Goal: Information Seeking & Learning: Find specific fact

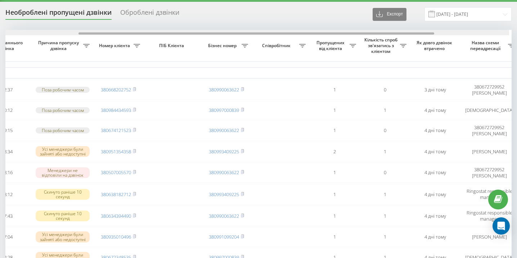
scroll to position [0, 41]
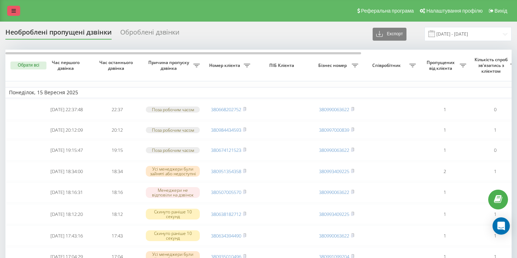
click at [18, 7] on link at bounding box center [13, 11] width 13 height 10
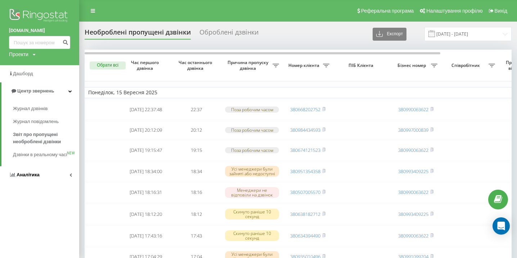
click at [40, 179] on link "Аналiтика" at bounding box center [39, 174] width 79 height 17
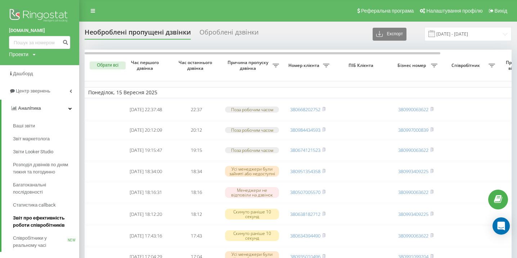
click at [47, 217] on span "Звіт про ефективність роботи співробітників" at bounding box center [44, 221] width 63 height 14
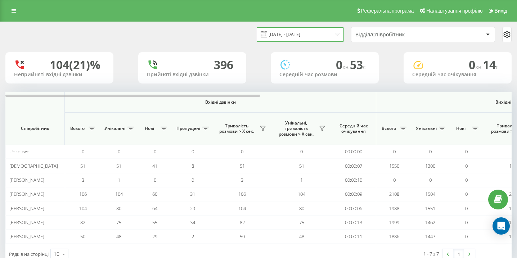
click at [302, 38] on input "19.08.2025 - 19.09.2025" at bounding box center [300, 34] width 87 height 14
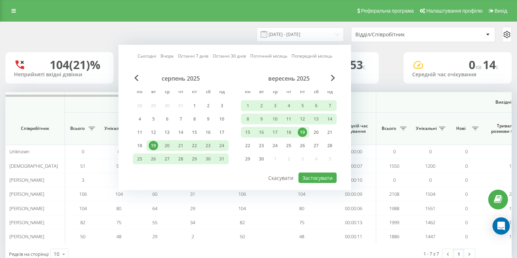
click at [305, 132] on div "19" at bounding box center [302, 132] width 9 height 9
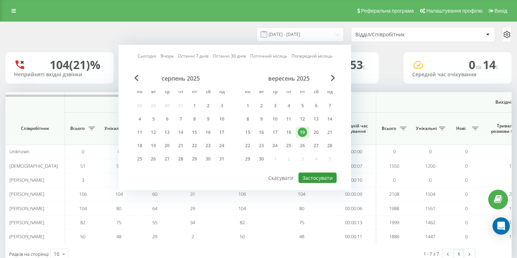
click at [316, 181] on button "Застосувати" at bounding box center [317, 178] width 38 height 10
type input "19.09.2025 - 19.09.2025"
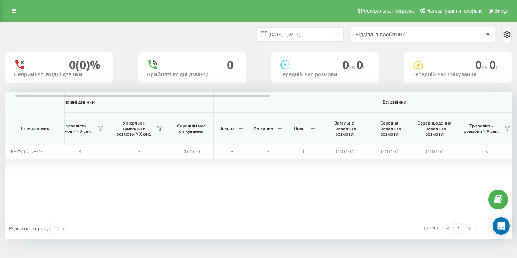
scroll to position [0, 498]
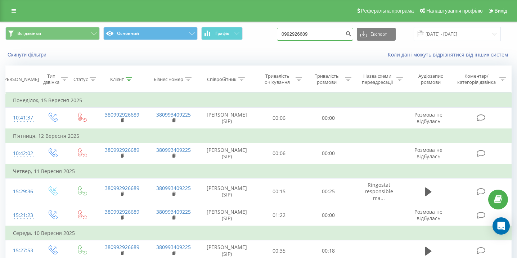
click at [334, 30] on input "0992926689" at bounding box center [315, 34] width 76 height 13
paste input "0964824540"
type input "0964824540"
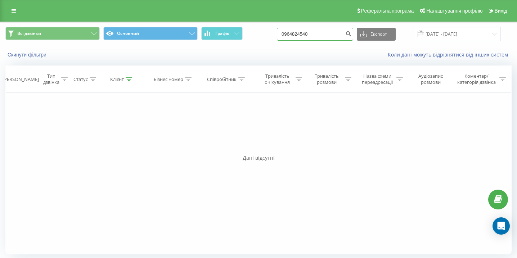
click at [333, 37] on input "0964824540" at bounding box center [315, 34] width 76 height 13
paste input "0960779714"
type input "0960779714"
click at [325, 37] on input "0960779714" at bounding box center [315, 34] width 76 height 13
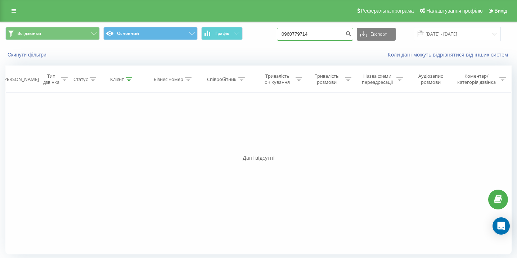
click at [325, 36] on input "0960779714" at bounding box center [315, 34] width 76 height 13
paste input "0978533991"
type input "0978533991"
click at [308, 31] on input "0978533991" at bounding box center [315, 34] width 76 height 13
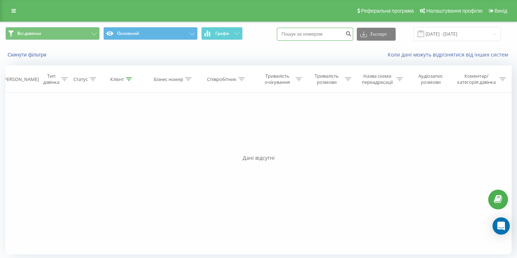
paste input "0974042886"
type input "0974042886"
click at [332, 36] on input "0974042886" at bounding box center [315, 34] width 76 height 13
click at [331, 42] on div "Всі дзвінки Основний Графік Експорт .csv .xls .xlsx 19.06.2025 - 19.09.2025" at bounding box center [258, 34] width 516 height 24
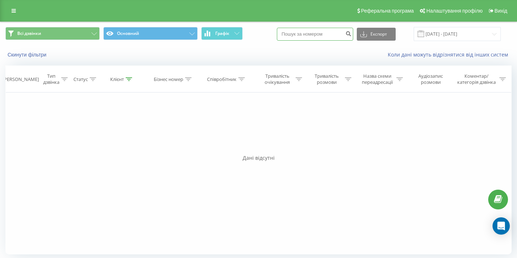
click at [331, 35] on input at bounding box center [315, 34] width 76 height 13
paste input "0977012955"
type input "0977012955"
click at [328, 31] on input "0977012955" at bounding box center [315, 34] width 76 height 13
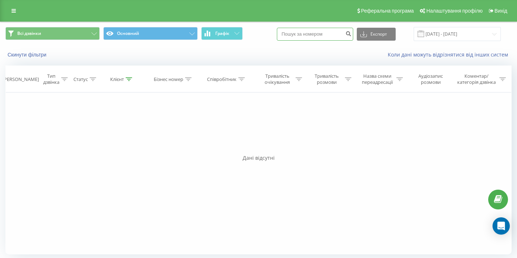
paste input "0639478547"
type input "0639478547"
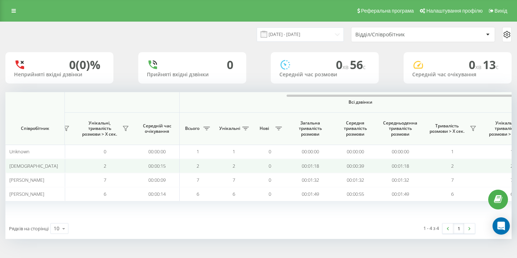
scroll to position [0, 498]
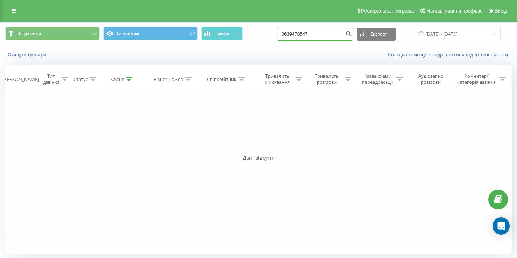
click at [327, 37] on input "0639478547" at bounding box center [315, 34] width 76 height 13
paste input "0960694020"
type input "0960694020"
click at [313, 34] on input "0960694020" at bounding box center [315, 34] width 76 height 13
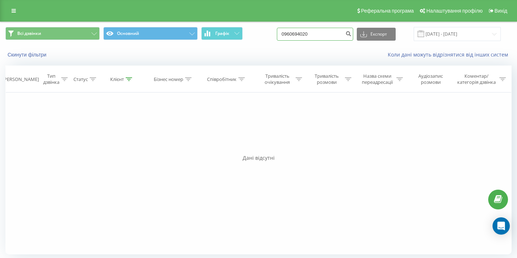
click at [313, 35] on input "0960694020" at bounding box center [315, 34] width 76 height 13
paste input "0677405516"
type input "0677405516"
click at [337, 31] on input "0677405516" at bounding box center [315, 34] width 76 height 13
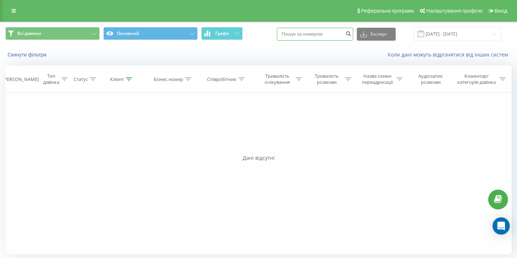
paste input "0956665944"
type input "0956665944"
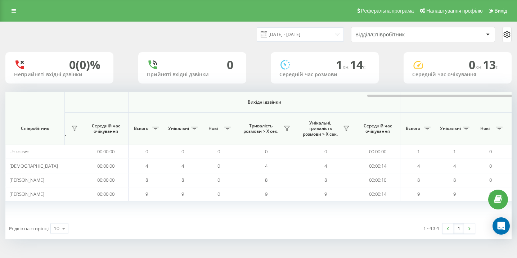
scroll to position [0, 498]
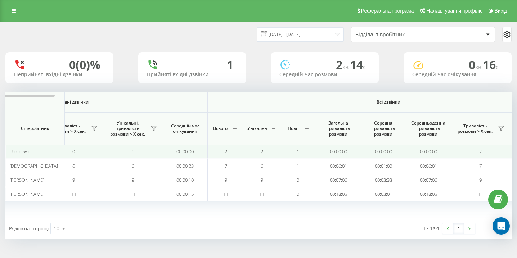
scroll to position [0, 498]
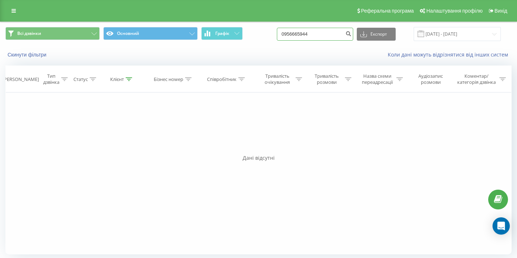
click at [332, 34] on input "0956665944" at bounding box center [315, 34] width 76 height 13
paste input "0636971131"
type input "0636971131"
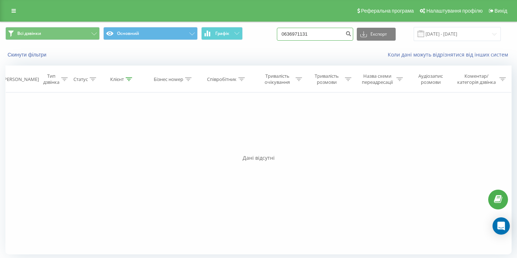
click at [327, 35] on input "0636971131" at bounding box center [315, 34] width 76 height 13
paste input "0638493608"
type input "0638493608"
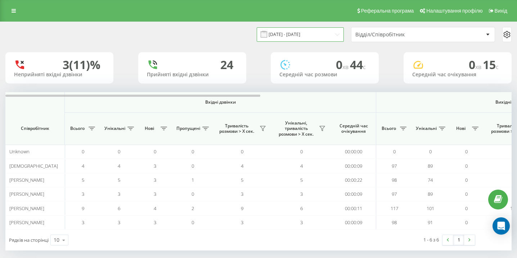
click at [313, 35] on input "15.09.2025 - 15.09.2025" at bounding box center [300, 34] width 87 height 14
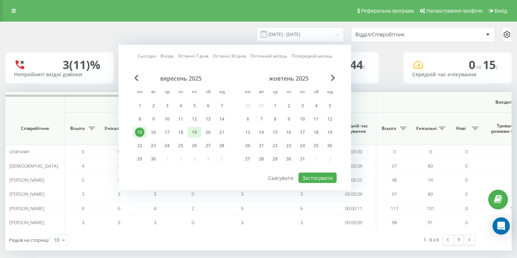
click at [190, 131] on div "19" at bounding box center [194, 132] width 9 height 9
click at [318, 180] on button "Застосувати" at bounding box center [317, 178] width 38 height 10
type input "19.09.2025 - 19.09.2025"
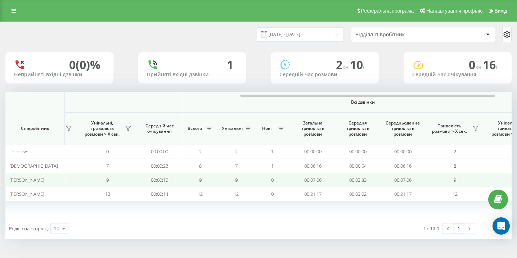
scroll to position [0, 498]
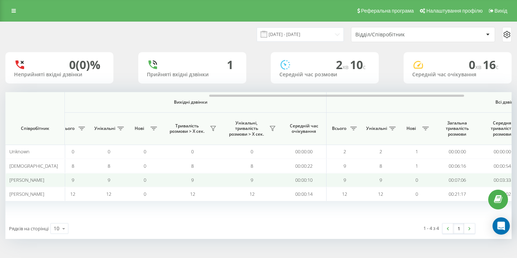
scroll to position [0, 498]
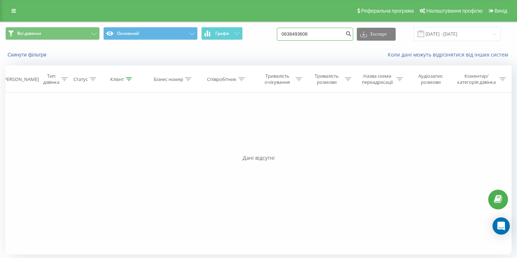
click at [300, 34] on input "0638493608" at bounding box center [315, 34] width 76 height 13
click at [300, 35] on input "0638493608" at bounding box center [315, 34] width 76 height 13
paste input "0668872702"
type input "0668872702"
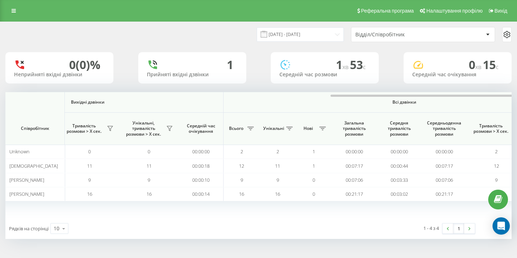
scroll to position [0, 498]
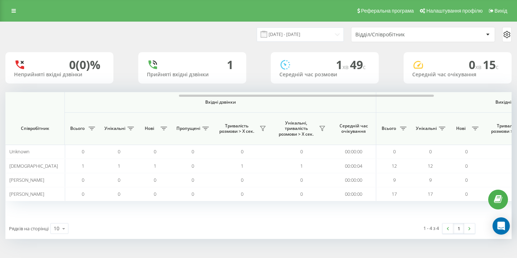
scroll to position [0, 498]
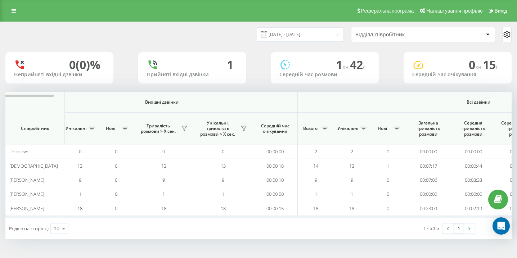
scroll to position [0, 498]
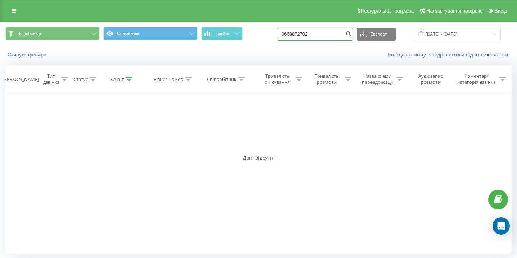
click at [336, 34] on input "0668872702" at bounding box center [315, 34] width 76 height 13
click at [331, 38] on input at bounding box center [315, 34] width 76 height 13
paste input "0956482752"
type input "0956482752"
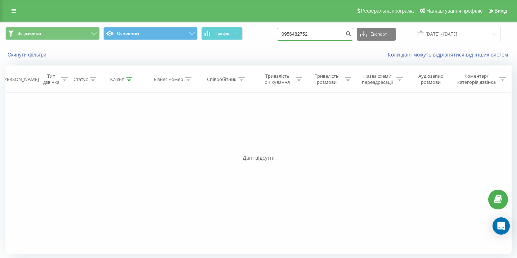
click at [318, 36] on input "0956482752" at bounding box center [315, 34] width 76 height 13
paste input "0680775879"
type input "0680775879"
click at [305, 33] on input "0680775879" at bounding box center [315, 34] width 76 height 13
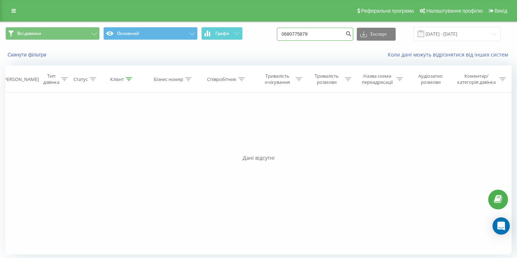
click at [305, 33] on input "0680775879" at bounding box center [315, 34] width 76 height 13
paste input "0501541073"
type input "0501541073"
click at [329, 30] on input "0501541073" at bounding box center [315, 34] width 76 height 13
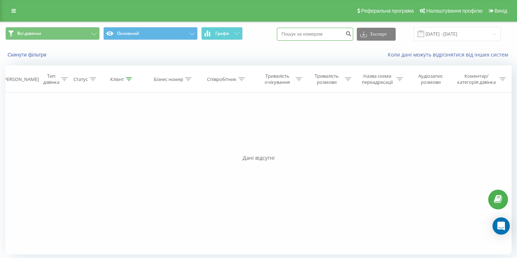
paste input "0730309009"
type input "0730309009"
click at [317, 38] on input "0730309009" at bounding box center [315, 34] width 76 height 13
click at [330, 40] on input "0730309009" at bounding box center [315, 34] width 76 height 13
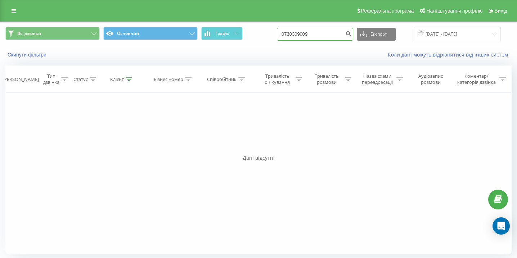
click at [330, 40] on input "0730309009" at bounding box center [315, 34] width 76 height 13
paste input "0500667057"
type input "0500667057"
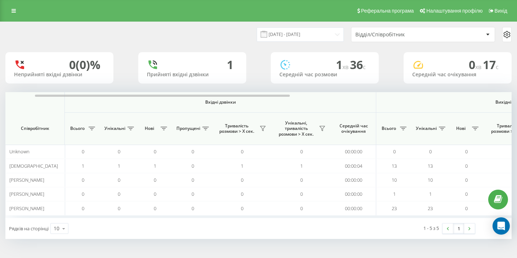
scroll to position [0, 498]
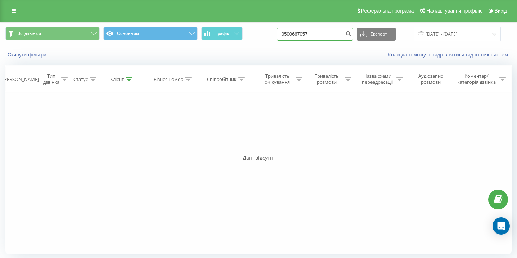
click at [312, 36] on input "0500667057" at bounding box center [315, 34] width 76 height 13
click at [313, 36] on input "0500667057" at bounding box center [315, 34] width 76 height 13
paste input "0676308919"
type input "0676308919"
click at [14, 8] on icon at bounding box center [14, 10] width 4 height 5
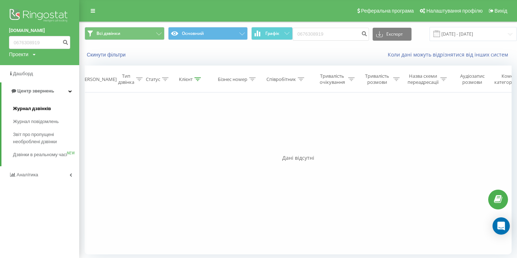
click at [41, 106] on span "Журнал дзвінків" at bounding box center [32, 108] width 38 height 7
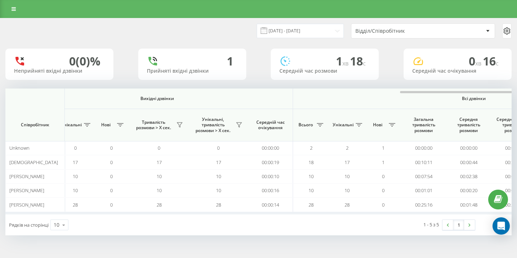
scroll to position [0, 498]
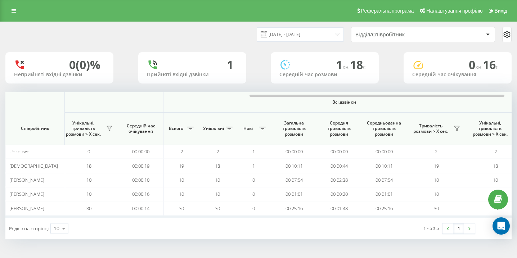
scroll to position [0, 498]
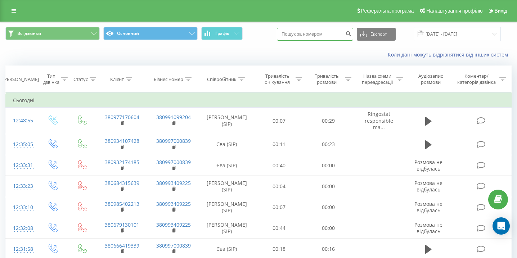
click at [314, 36] on input at bounding box center [315, 34] width 76 height 13
paste input "0997277505"
type input "0997277505"
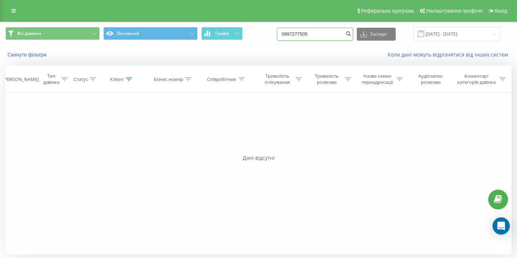
click at [328, 39] on input "0997277505" at bounding box center [315, 34] width 76 height 13
paste input "0990238543"
type input "0990238543"
click at [303, 33] on input "0990238543" at bounding box center [315, 34] width 76 height 13
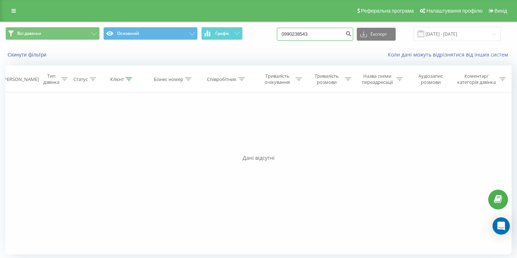
click at [303, 33] on input "0990238543" at bounding box center [315, 34] width 76 height 13
paste input "0677590077"
type input "0677590077"
click at [329, 30] on input "0677590077" at bounding box center [315, 34] width 76 height 13
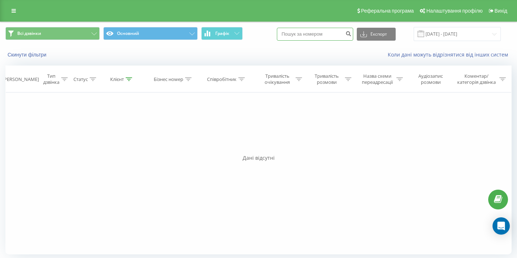
paste input "0960140404"
type input "0960140404"
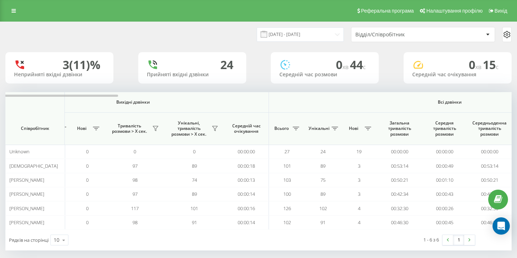
scroll to position [0, 498]
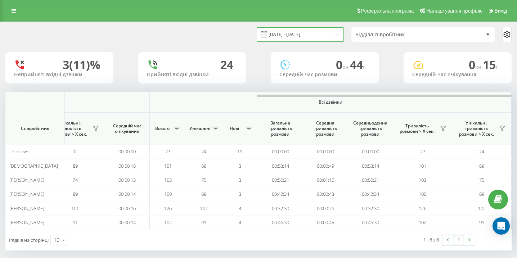
click at [292, 37] on input "[DATE] - [DATE]" at bounding box center [300, 34] width 87 height 14
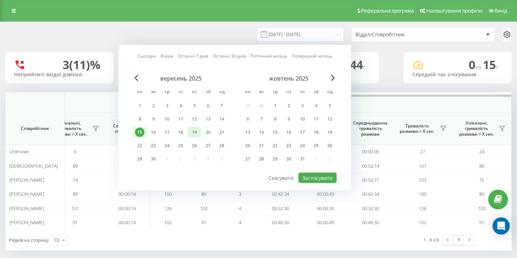
click at [197, 131] on div "19" at bounding box center [194, 132] width 9 height 9
click at [324, 179] on button "Застосувати" at bounding box center [317, 178] width 38 height 10
type input "19.09.2025 - 19.09.2025"
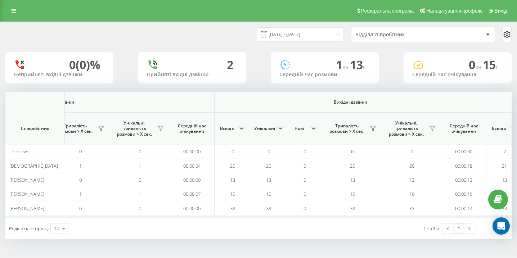
scroll to position [0, 498]
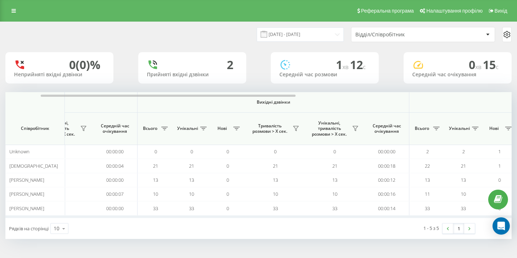
scroll to position [0, 498]
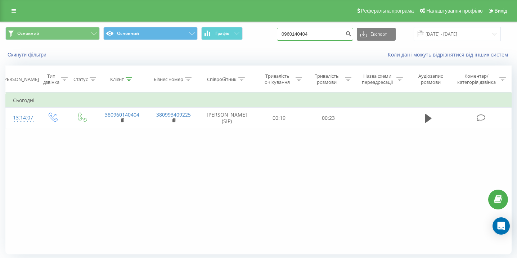
click at [345, 35] on input "0960140404" at bounding box center [315, 34] width 76 height 13
paste input "0999210103"
type input "0999210103"
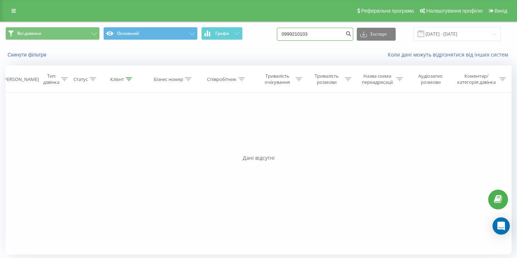
click at [335, 31] on input "0999210103" at bounding box center [315, 34] width 76 height 13
paste input "0975612406"
type input "0975612406"
click at [327, 27] on div "0975612406 Експорт .csv .xls .xlsx [DATE] - [DATE]" at bounding box center [389, 34] width 224 height 14
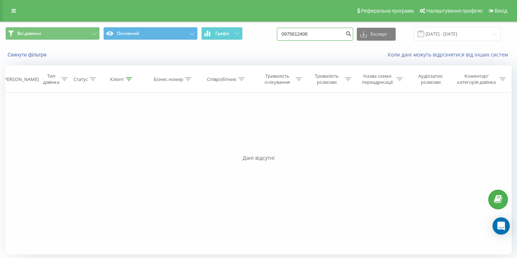
click at [329, 40] on input "0975612406" at bounding box center [315, 34] width 76 height 13
paste input "0671060500"
type input "0671060500"
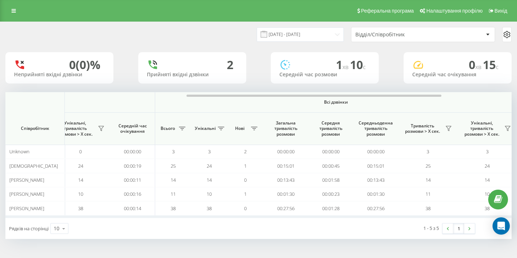
scroll to position [0, 498]
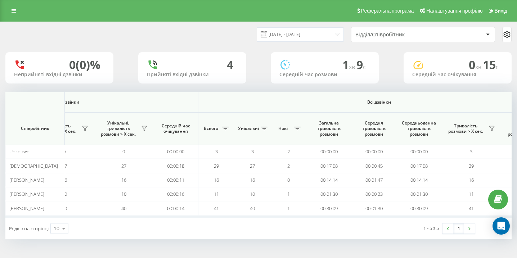
scroll to position [0, 498]
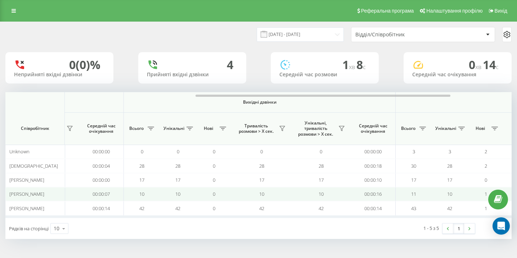
scroll to position [0, 498]
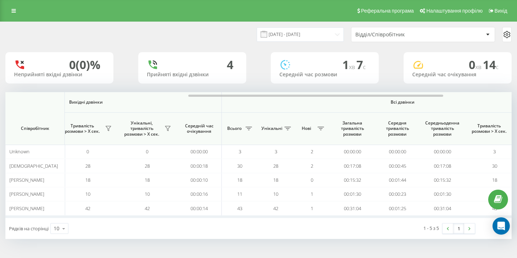
scroll to position [0, 498]
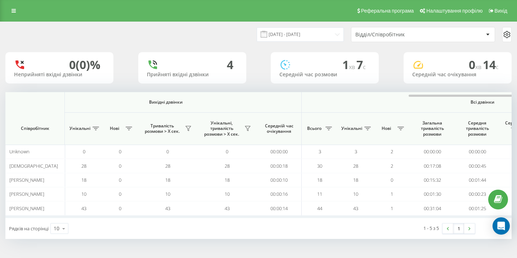
scroll to position [0, 498]
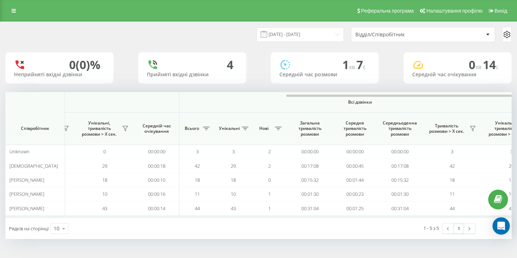
scroll to position [0, 498]
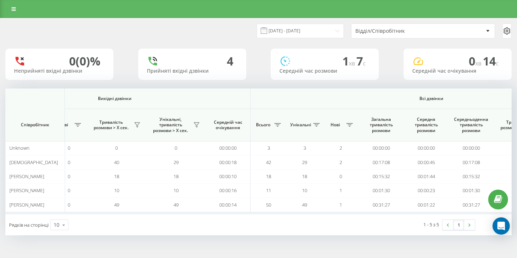
scroll to position [0, 498]
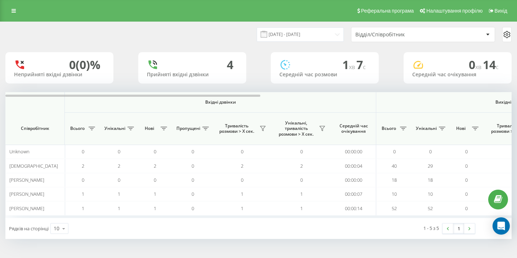
scroll to position [0, 498]
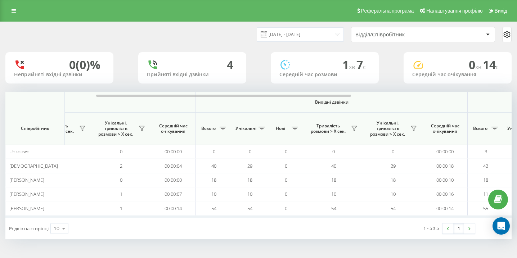
scroll to position [0, 498]
